Goal: Task Accomplishment & Management: Manage account settings

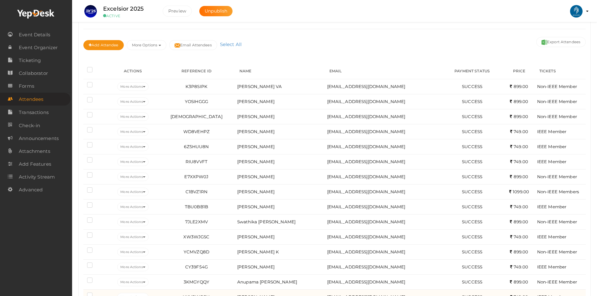
scroll to position [63, 0]
click at [33, 60] on span "Ticketing" at bounding box center [30, 60] width 22 height 13
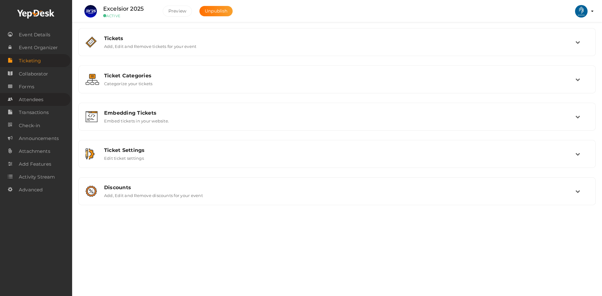
click at [40, 95] on span "Attendees" at bounding box center [31, 99] width 24 height 13
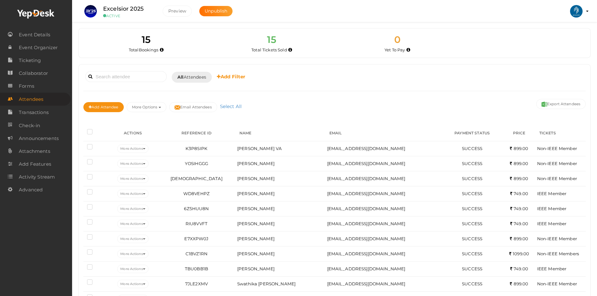
click at [461, 84] on div "Booked for Today Today Tomorrow This Week Custom Date All Attendees All Yet to …" at bounding box center [334, 76] width 503 height 15
